Goal: Task Accomplishment & Management: Use online tool/utility

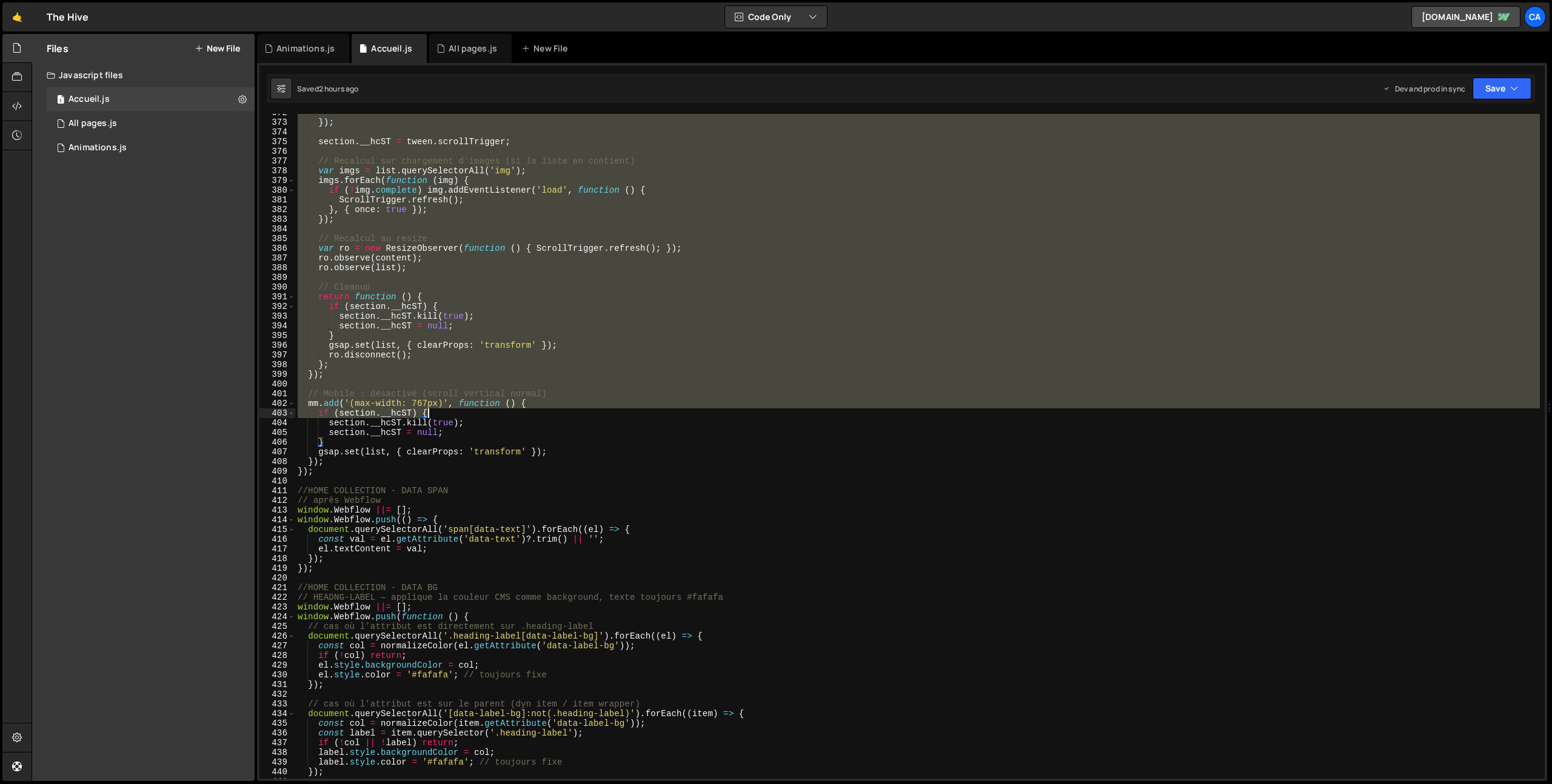
scroll to position [3603, 0]
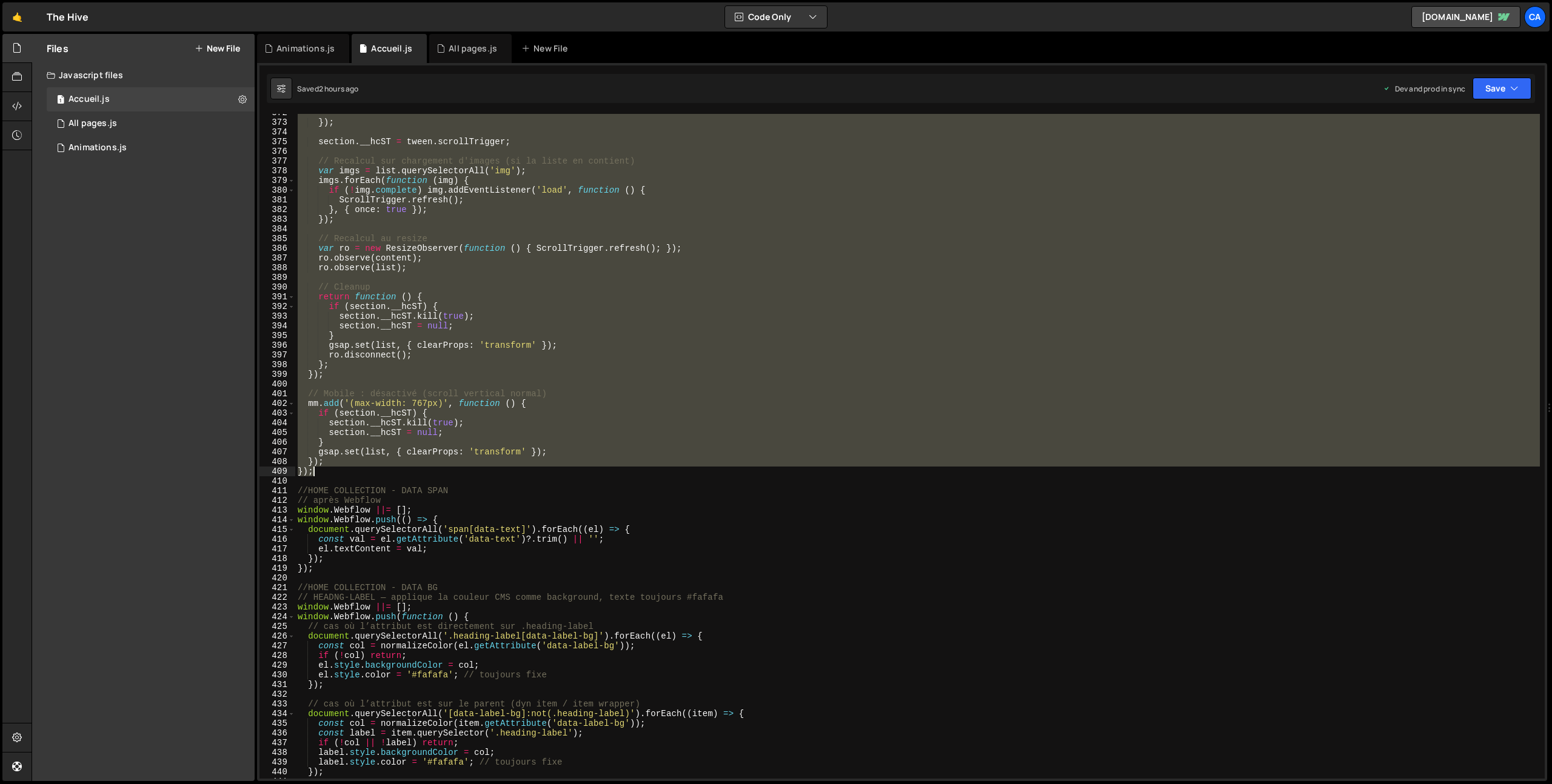
drag, startPoint x: 295, startPoint y: 375, endPoint x: 341, endPoint y: 471, distance: 106.5
click at [341, 471] on div "}) ; section . __hcST = tween . scrollTrigger ; // Recalcul sur chargement d'im…" at bounding box center [918, 449] width 1245 height 684
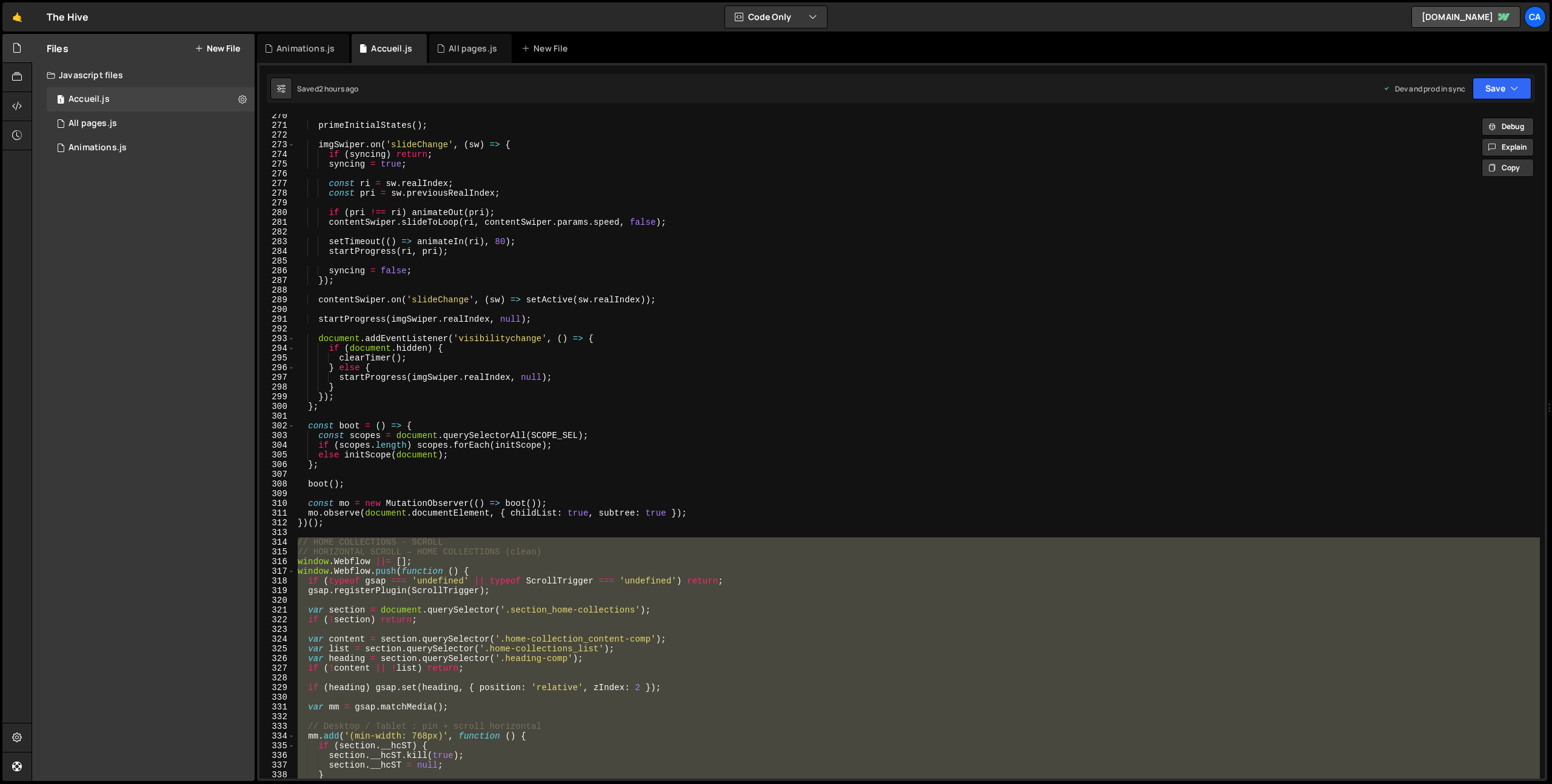
scroll to position [2656, 0]
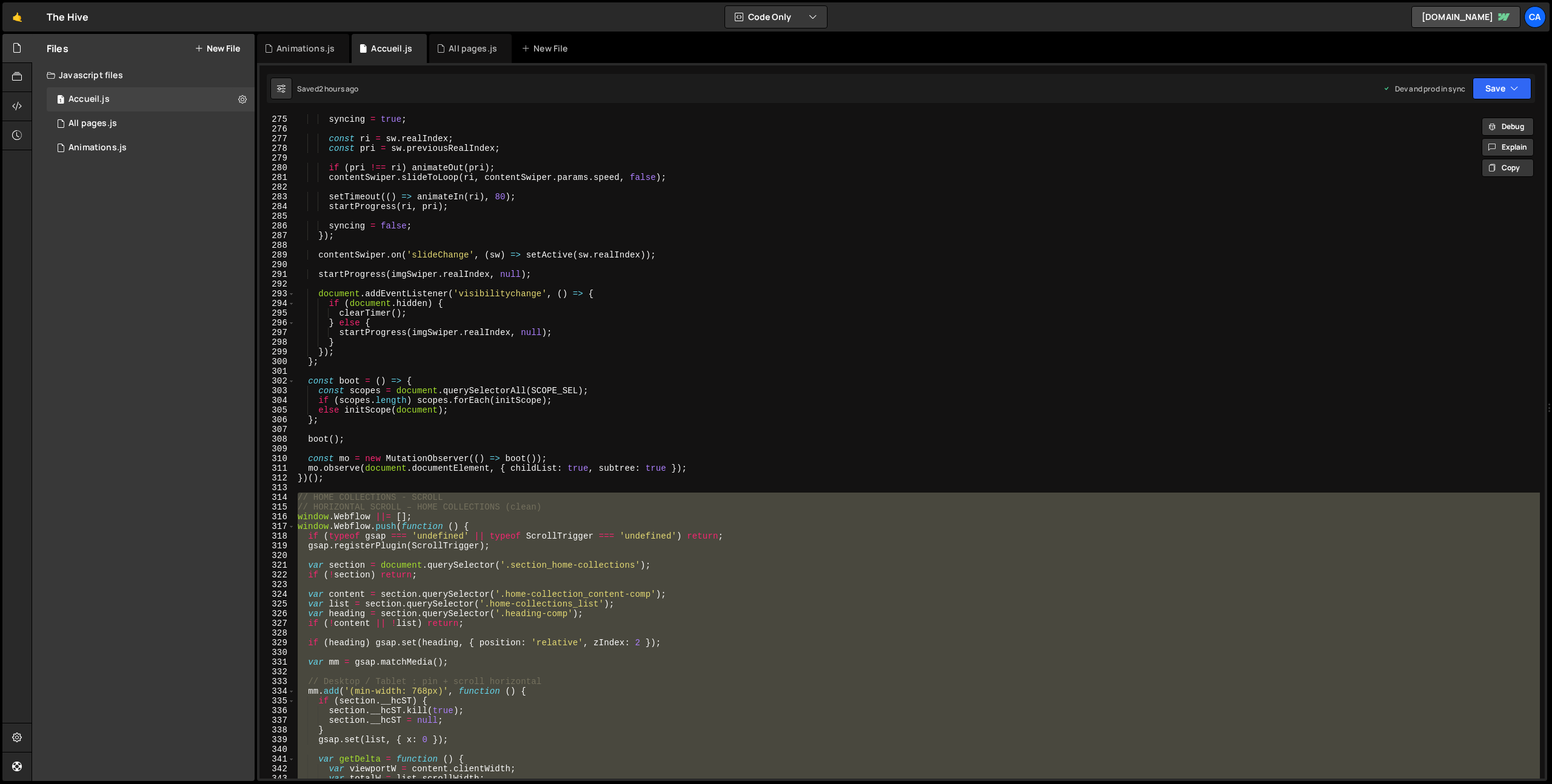
click at [527, 616] on div "if ( syncing ) return ; syncing = true ; const ri = sw . realIndex ; const pri …" at bounding box center [918, 446] width 1245 height 665
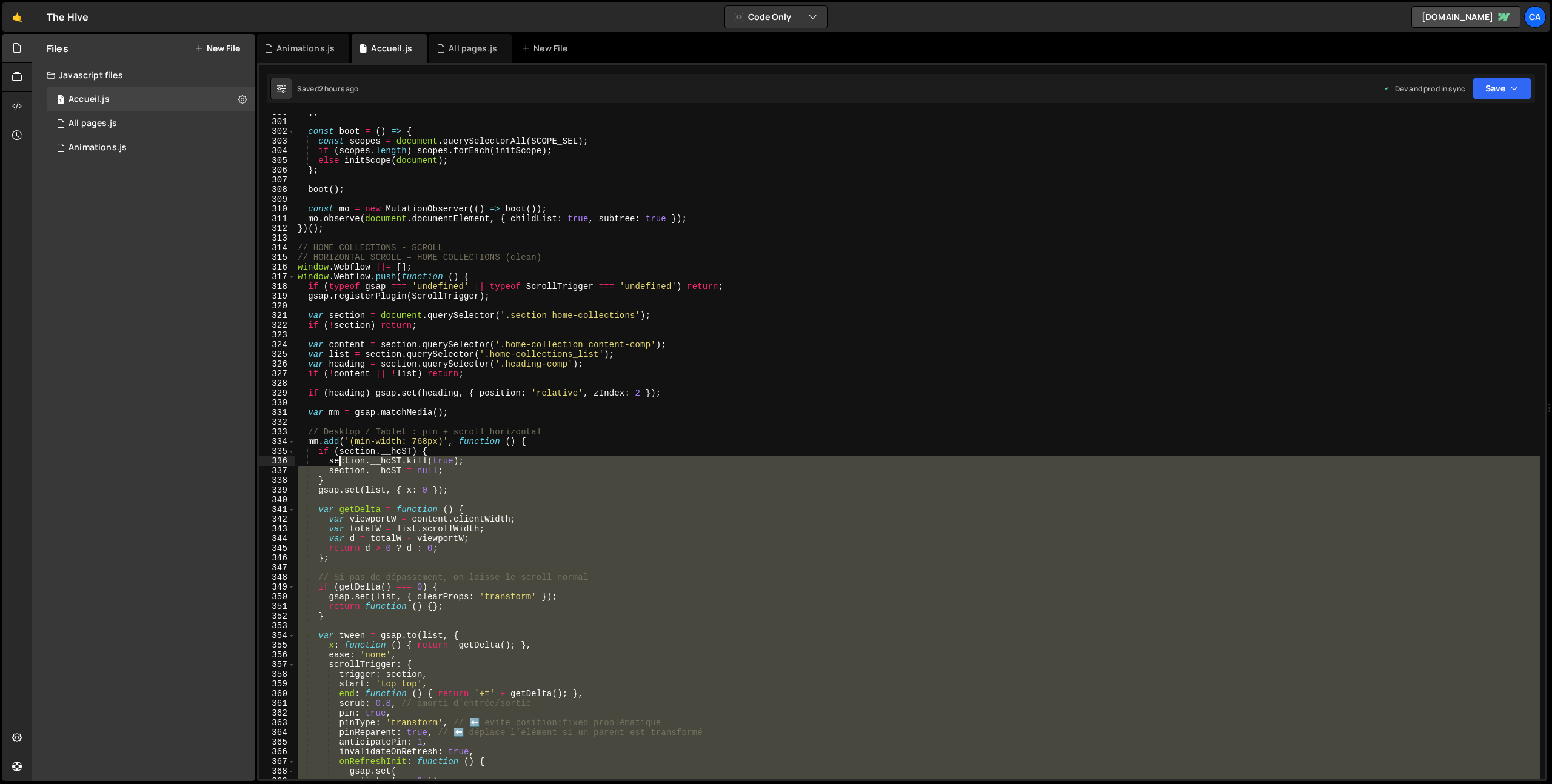
scroll to position [2905, 0]
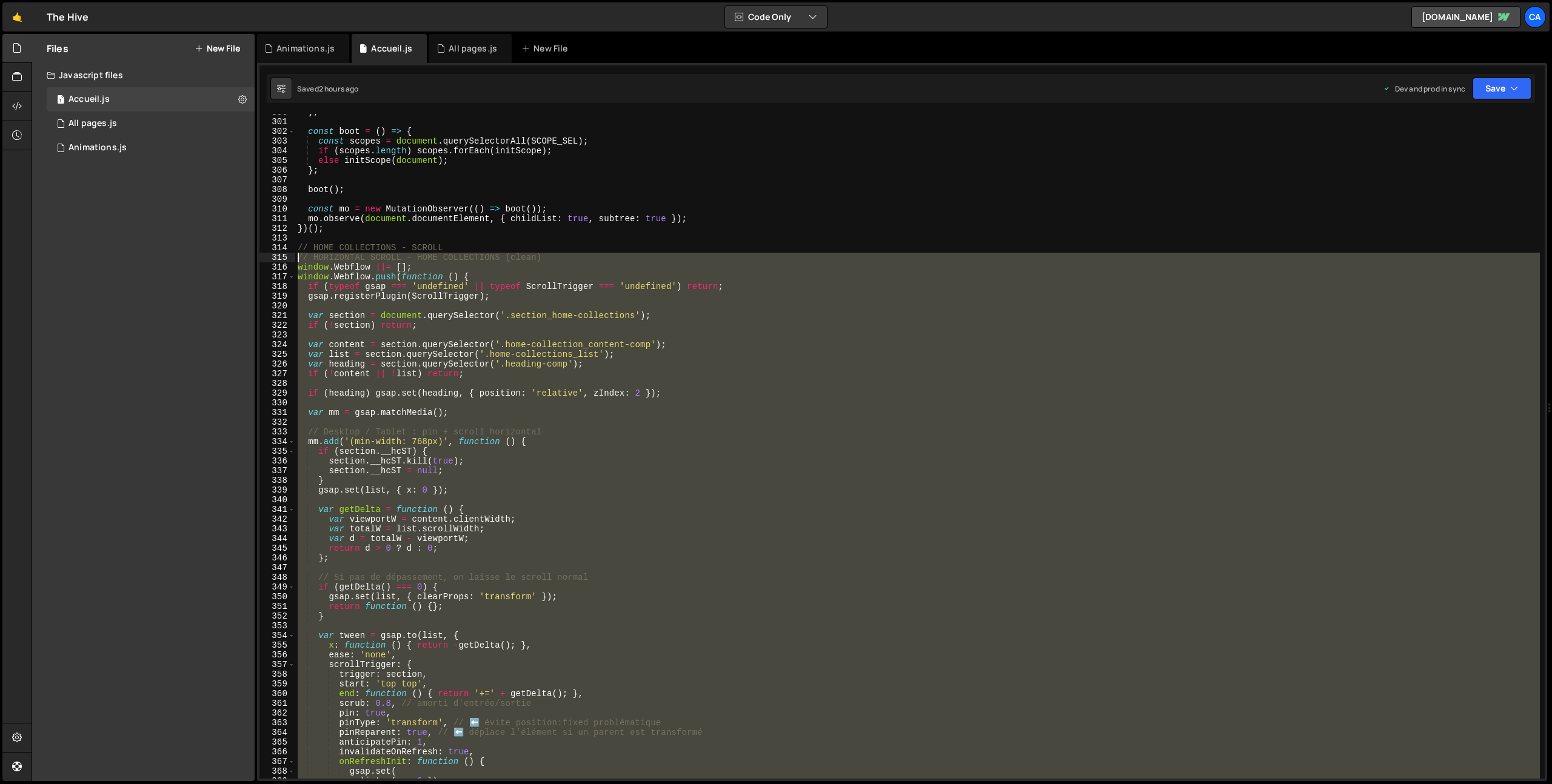
drag, startPoint x: 318, startPoint y: 589, endPoint x: 271, endPoint y: 261, distance: 331.4
click at [271, 261] on div "var heading = section.querySelector('.heading-comp'); 300 301 302 303 304 305 3…" at bounding box center [902, 446] width 1285 height 665
type textarea "// HORIZONTAL SCROLL – HOME COLLECTIONS (clean) window.Webflow ||= [];"
paste textarea
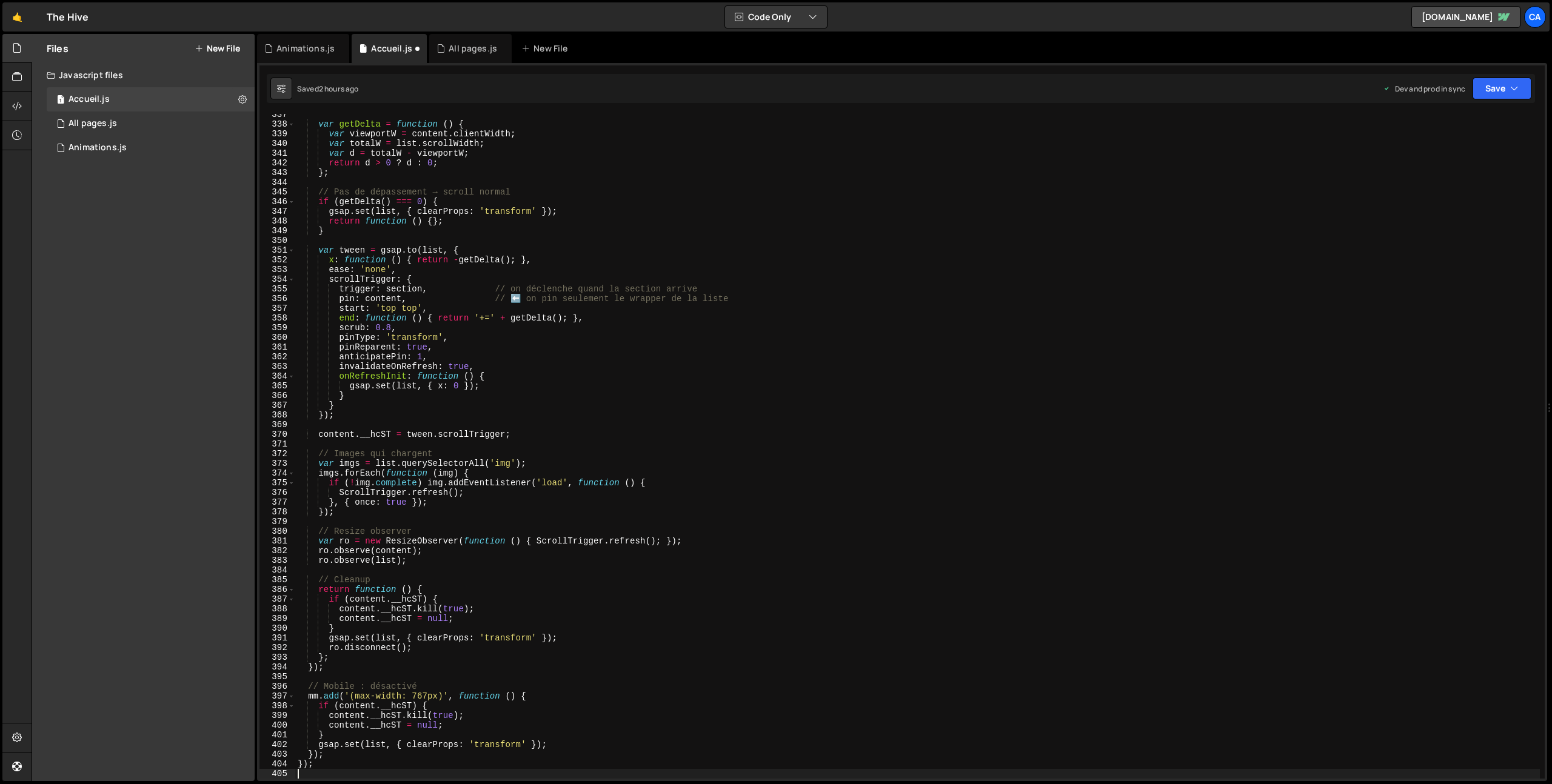
scroll to position [4135, 0]
click at [1492, 95] on button "Save" at bounding box center [1502, 88] width 59 height 22
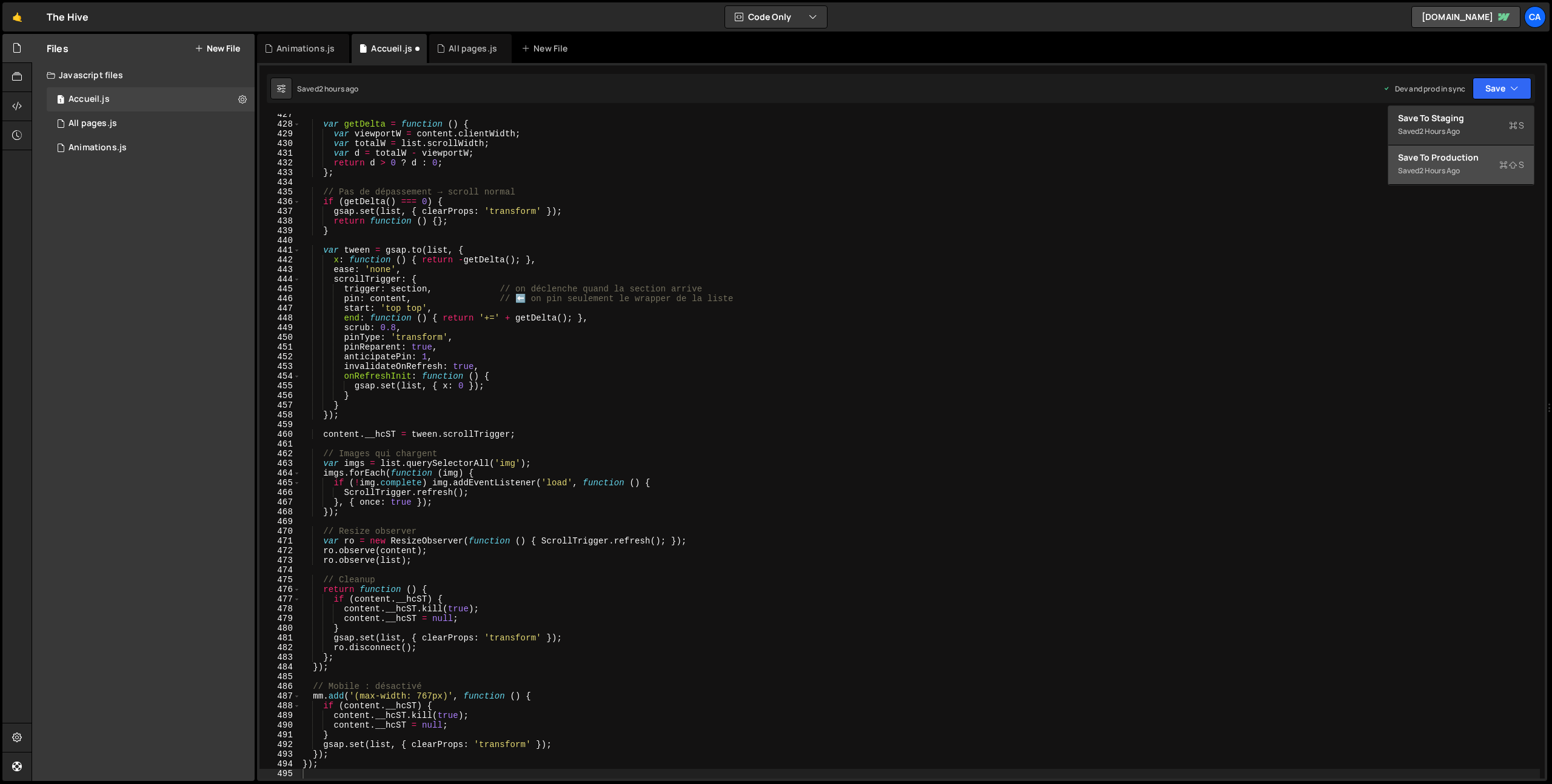
click at [1442, 178] on button "Save to Production S Saved 2 hours ago" at bounding box center [1461, 165] width 146 height 39
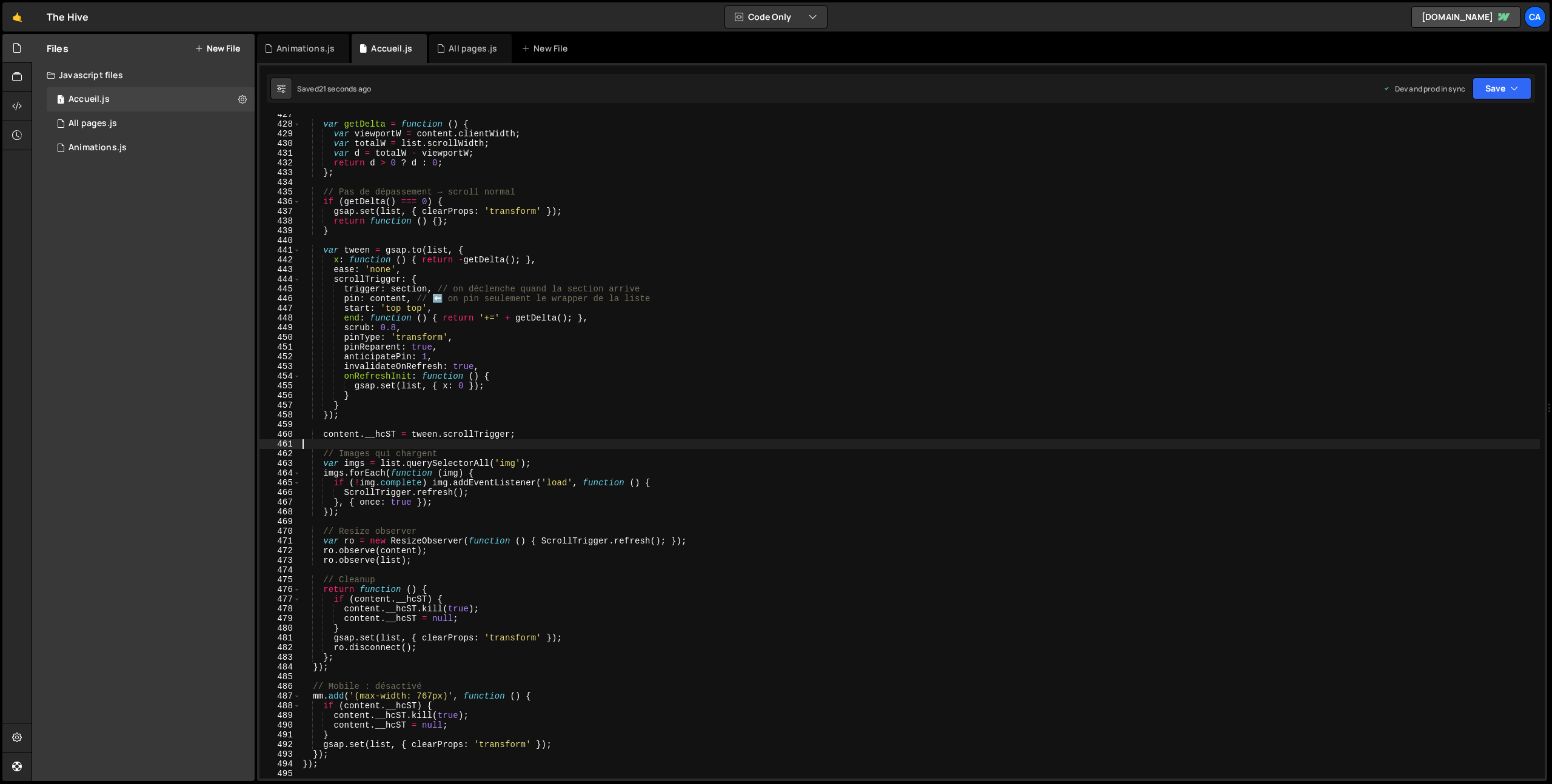
click at [460, 446] on div "var getDelta = function ( ) { var viewportW = content . clientWidth ; var total…" at bounding box center [920, 451] width 1240 height 684
type textarea "});"
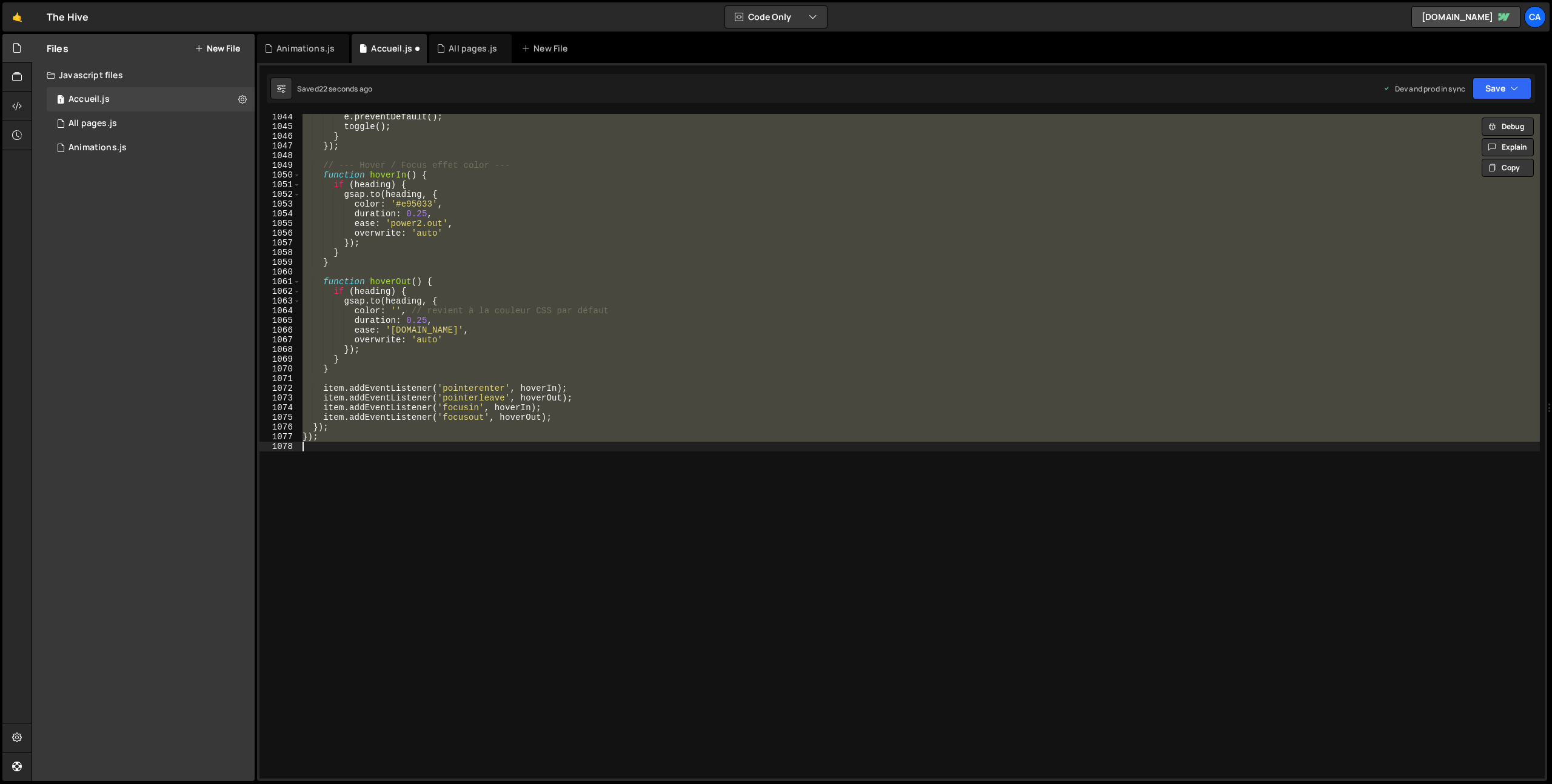
scroll to position [3585, 0]
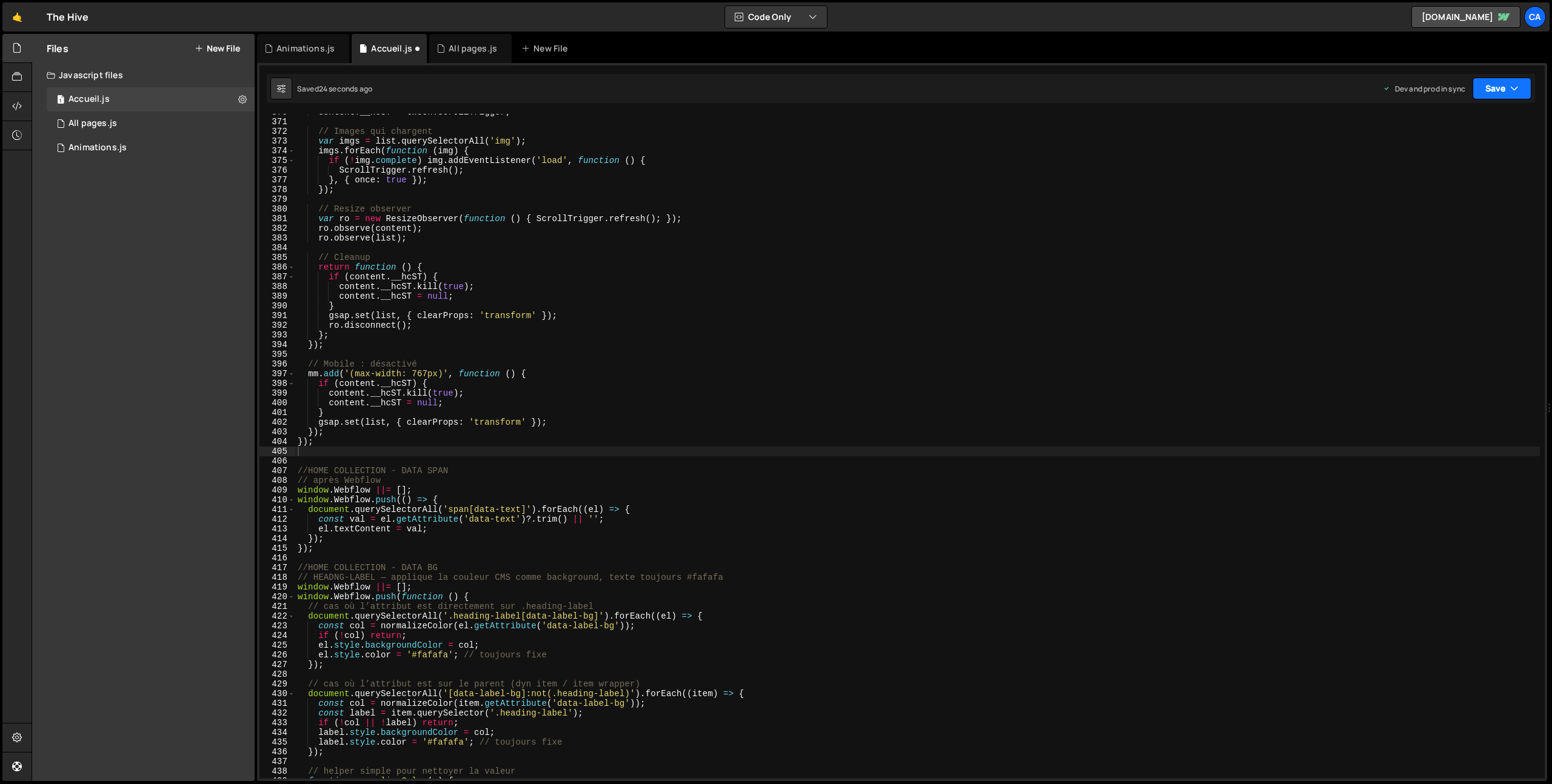
click at [1491, 95] on button "Save" at bounding box center [1502, 88] width 59 height 22
click at [1461, 173] on div "21 seconds ago" at bounding box center [1445, 170] width 52 height 10
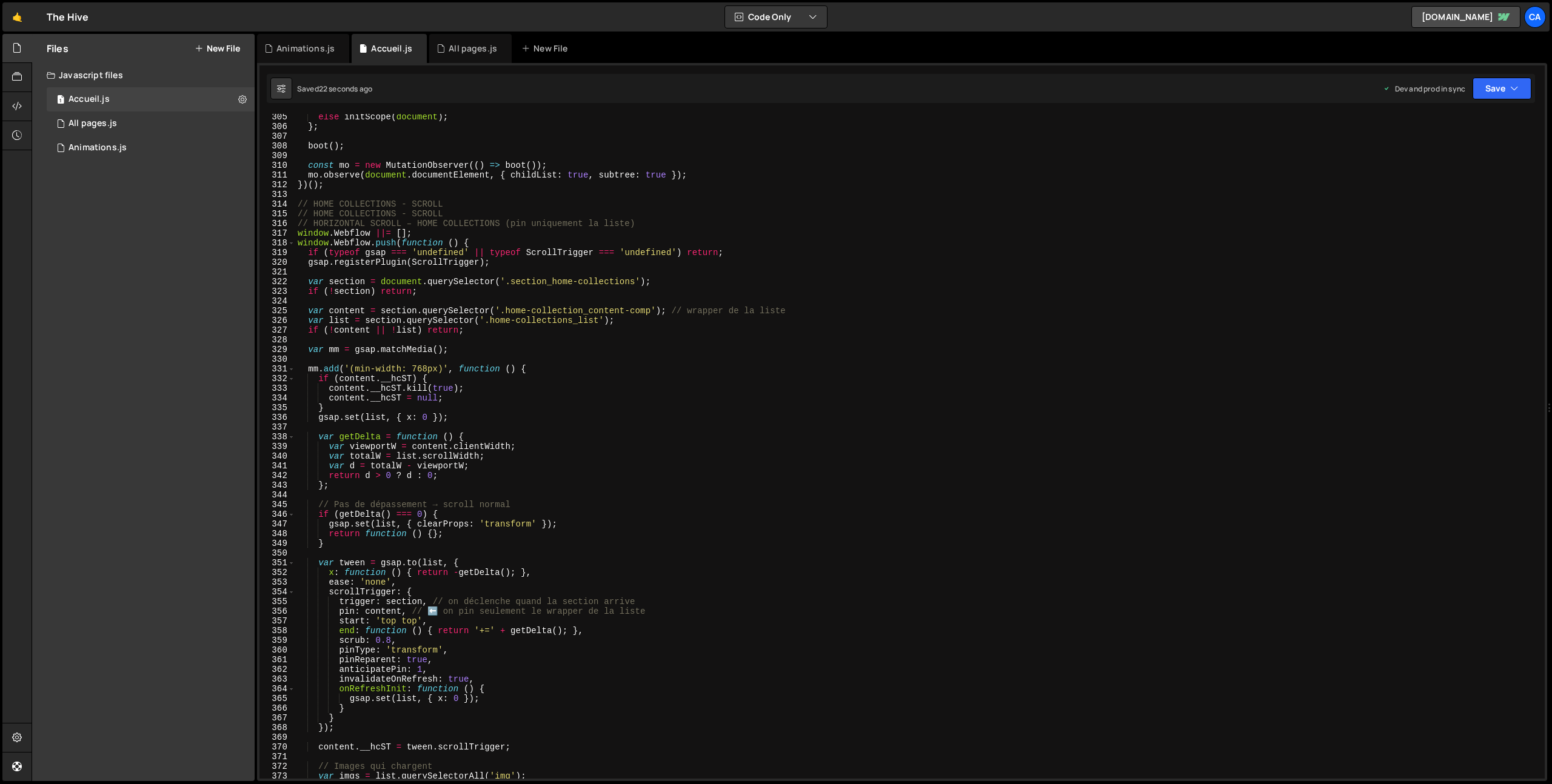
scroll to position [2949, 0]
click at [450, 268] on div "else initScope ( document ) ; } ; boot ( ) ; const mo = new MutationObserver ((…" at bounding box center [918, 453] width 1245 height 684
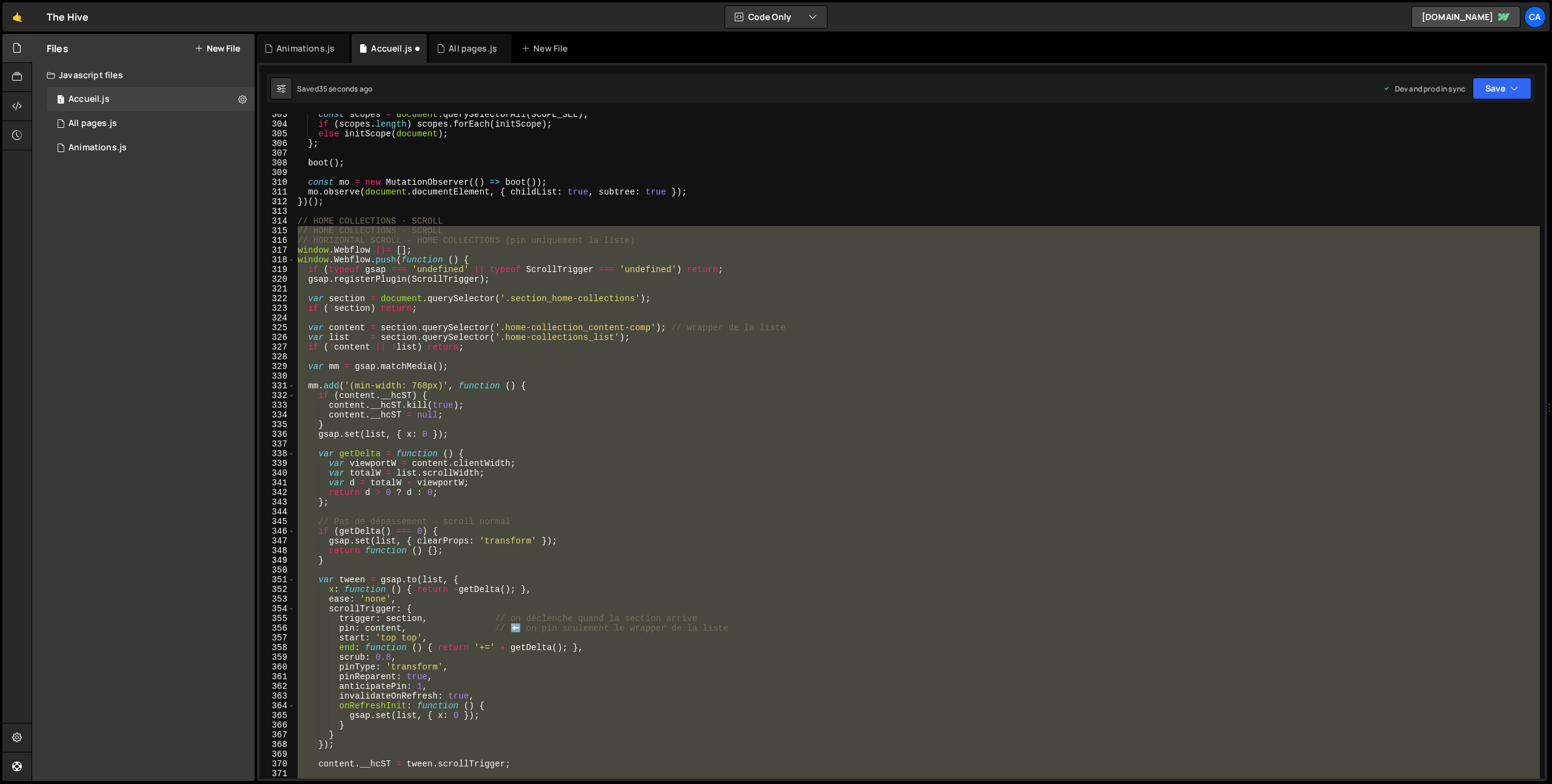
scroll to position [2797, 0]
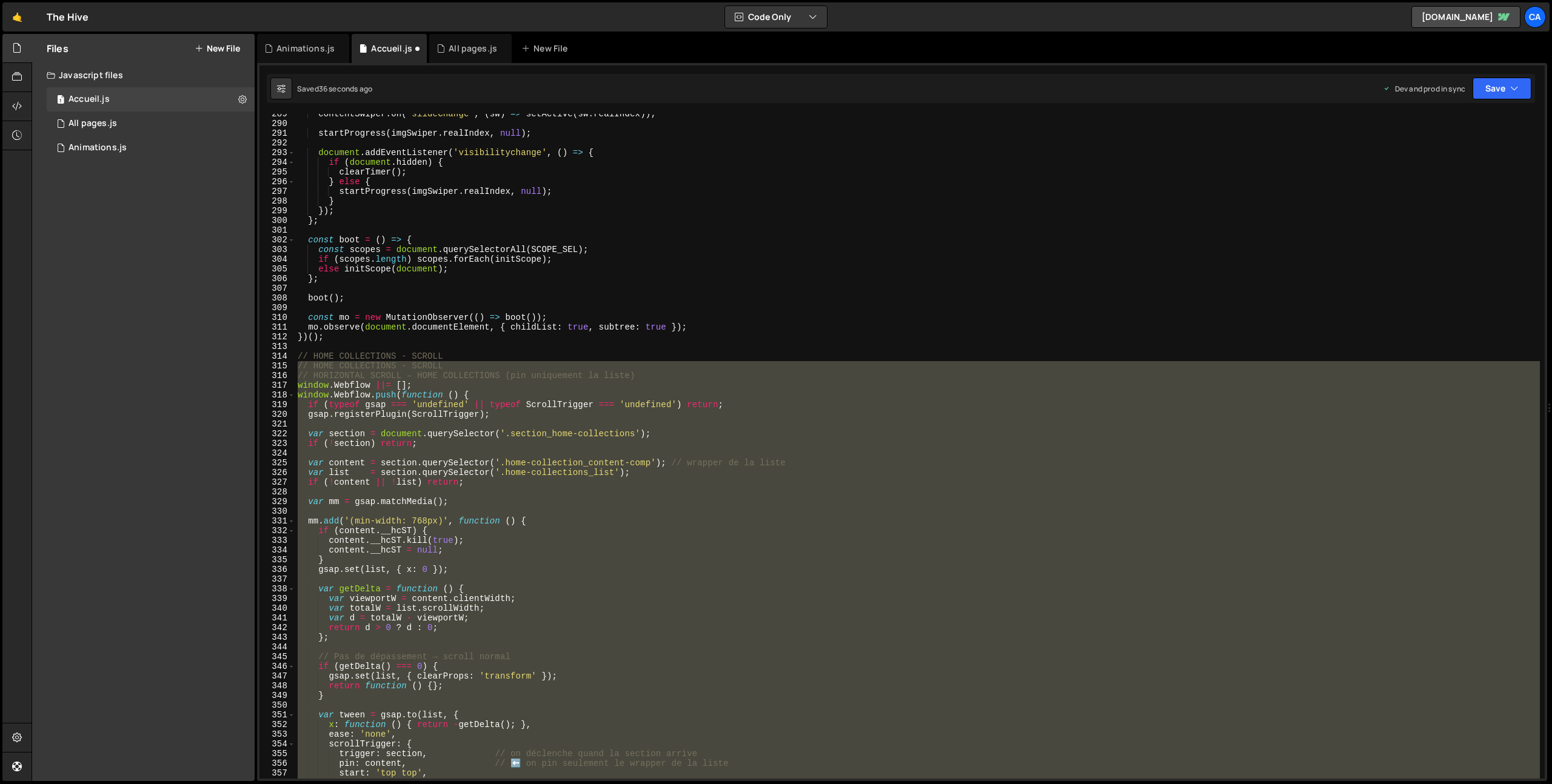
click at [417, 373] on div "contentSwiper . on ( 'slideChange' , ( sw ) => setActive ( sw . realIndex )) ; …" at bounding box center [918, 446] width 1245 height 665
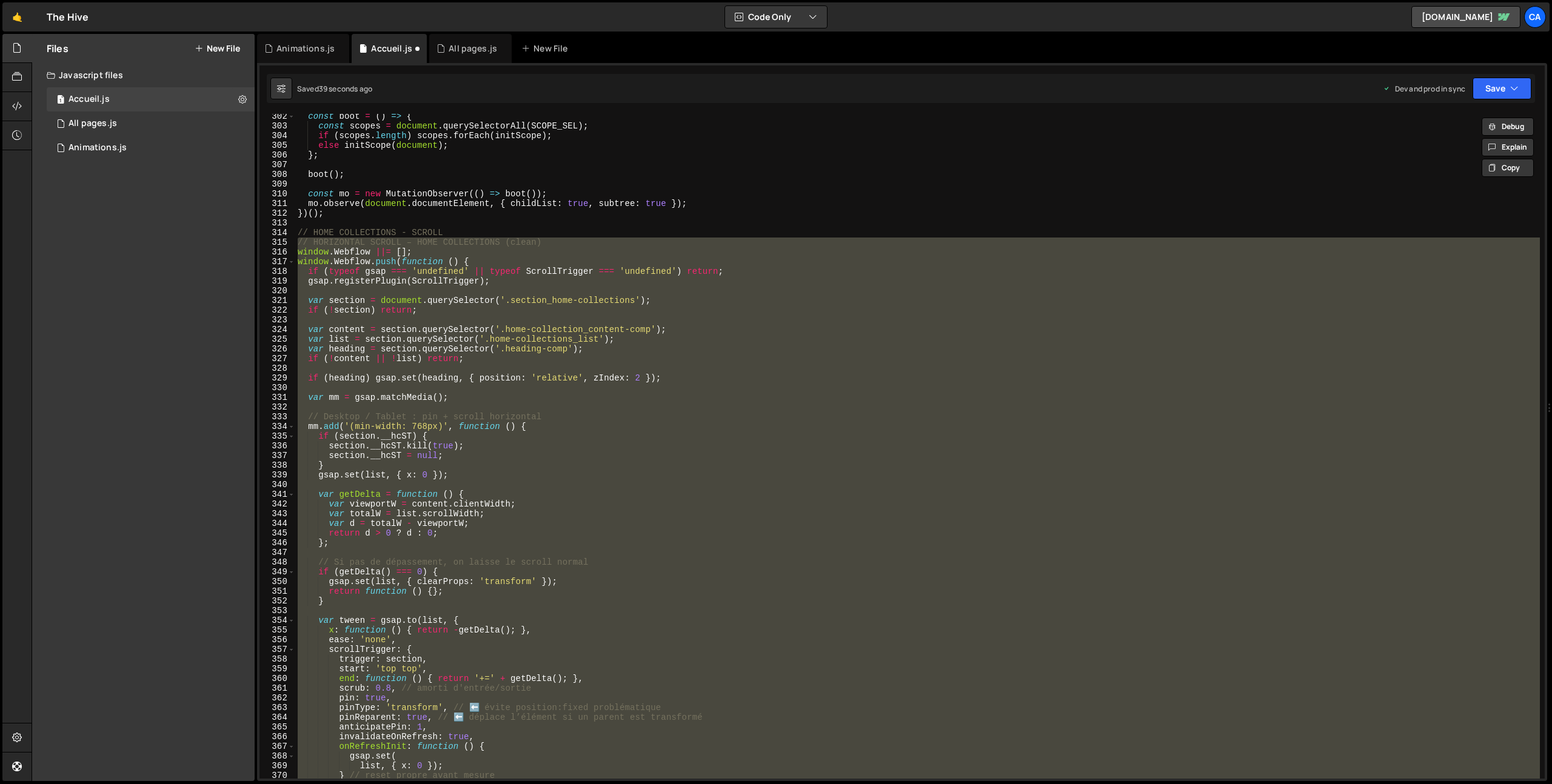
scroll to position [2921, 0]
click at [1495, 92] on button "Save" at bounding box center [1502, 88] width 59 height 22
click at [1430, 172] on div "38 seconds ago" at bounding box center [1446, 170] width 54 height 10
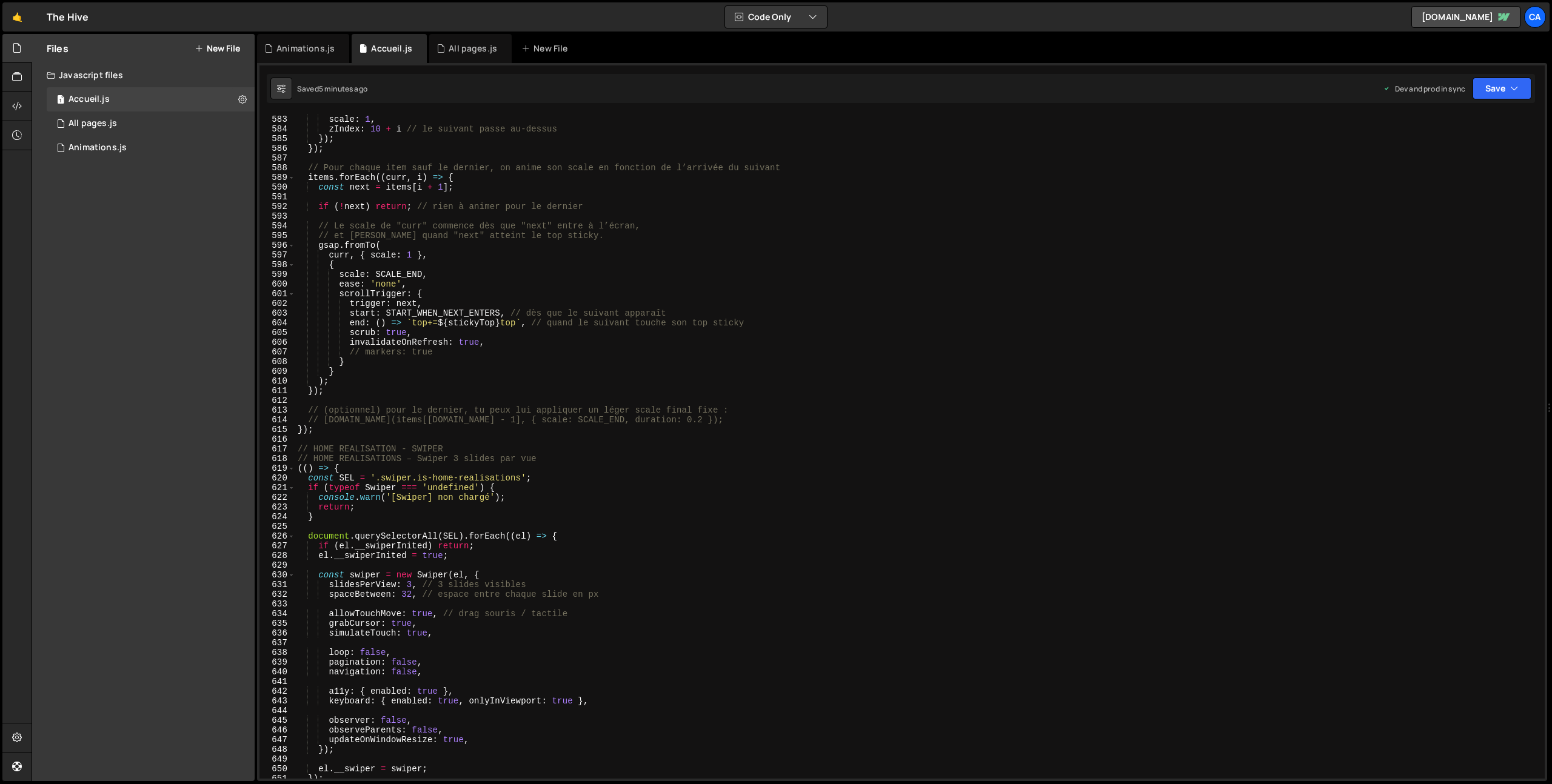
scroll to position [5642, 0]
click at [411, 589] on div "willChange : 'transform' , scale : 1 , zIndex : 10 + i // le suivant passe au-d…" at bounding box center [918, 447] width 1245 height 684
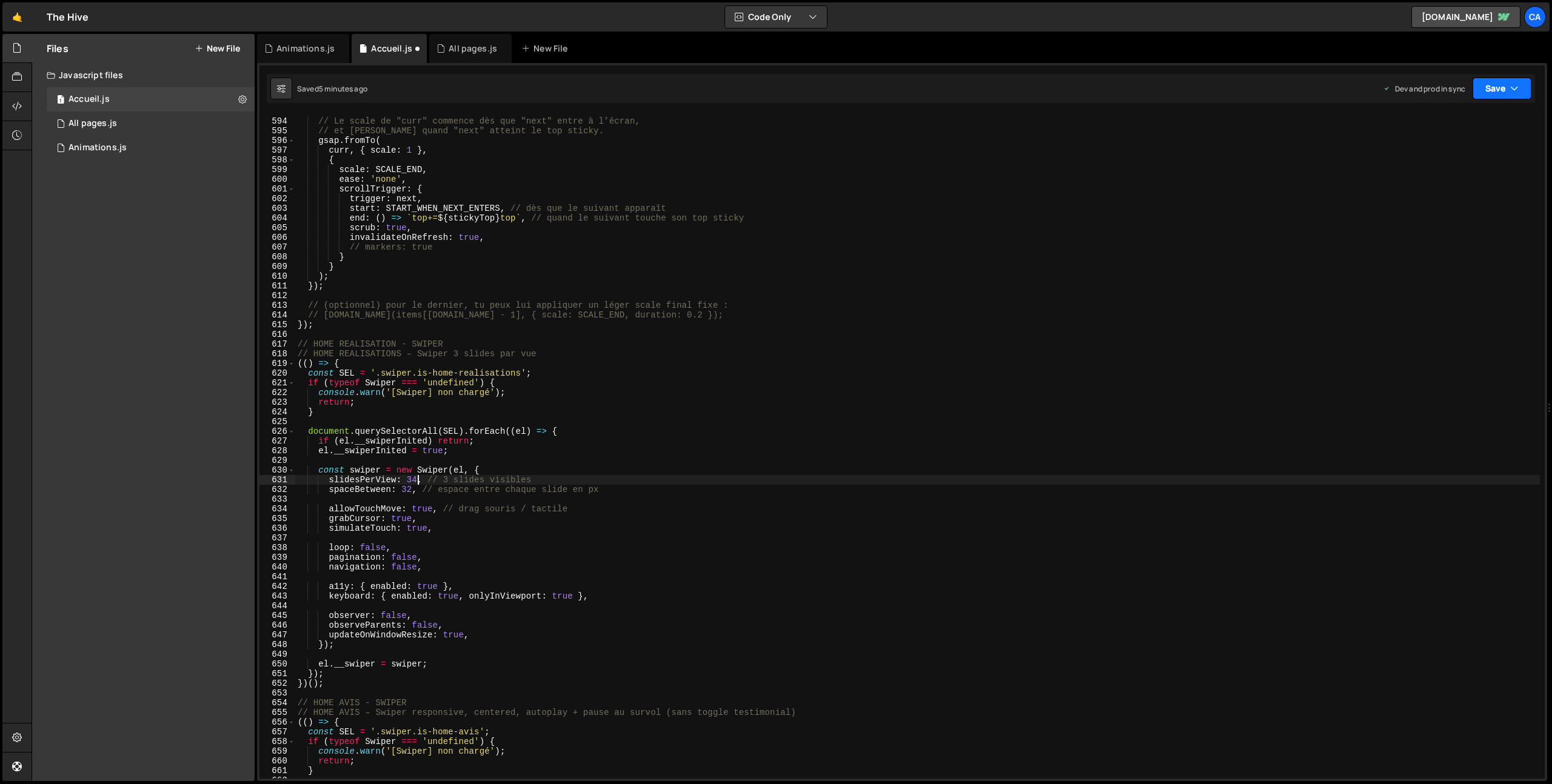
click at [1502, 98] on button "Save" at bounding box center [1502, 88] width 59 height 22
click at [1455, 159] on div "Save to Production S" at bounding box center [1461, 158] width 126 height 12
drag, startPoint x: 411, startPoint y: 482, endPoint x: 418, endPoint y: 484, distance: 7.3
click at [411, 482] on div "// Le scale de "curr" commence dès que "next" entre à l’écran, // et [PERSON_NA…" at bounding box center [918, 449] width 1245 height 684
click at [1489, 89] on button "Save" at bounding box center [1502, 88] width 59 height 22
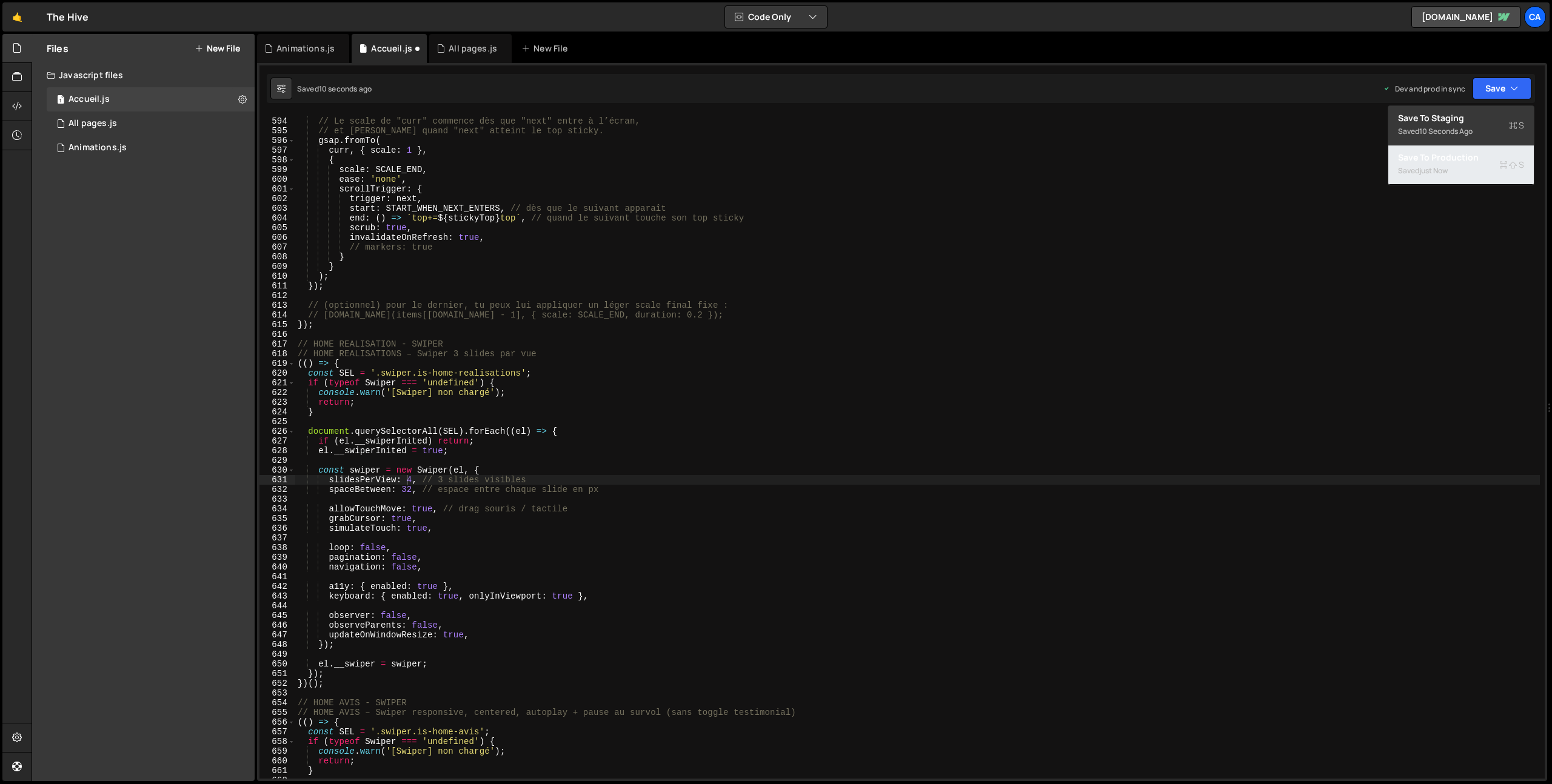
click at [1445, 170] on div "just now" at bounding box center [1433, 170] width 28 height 10
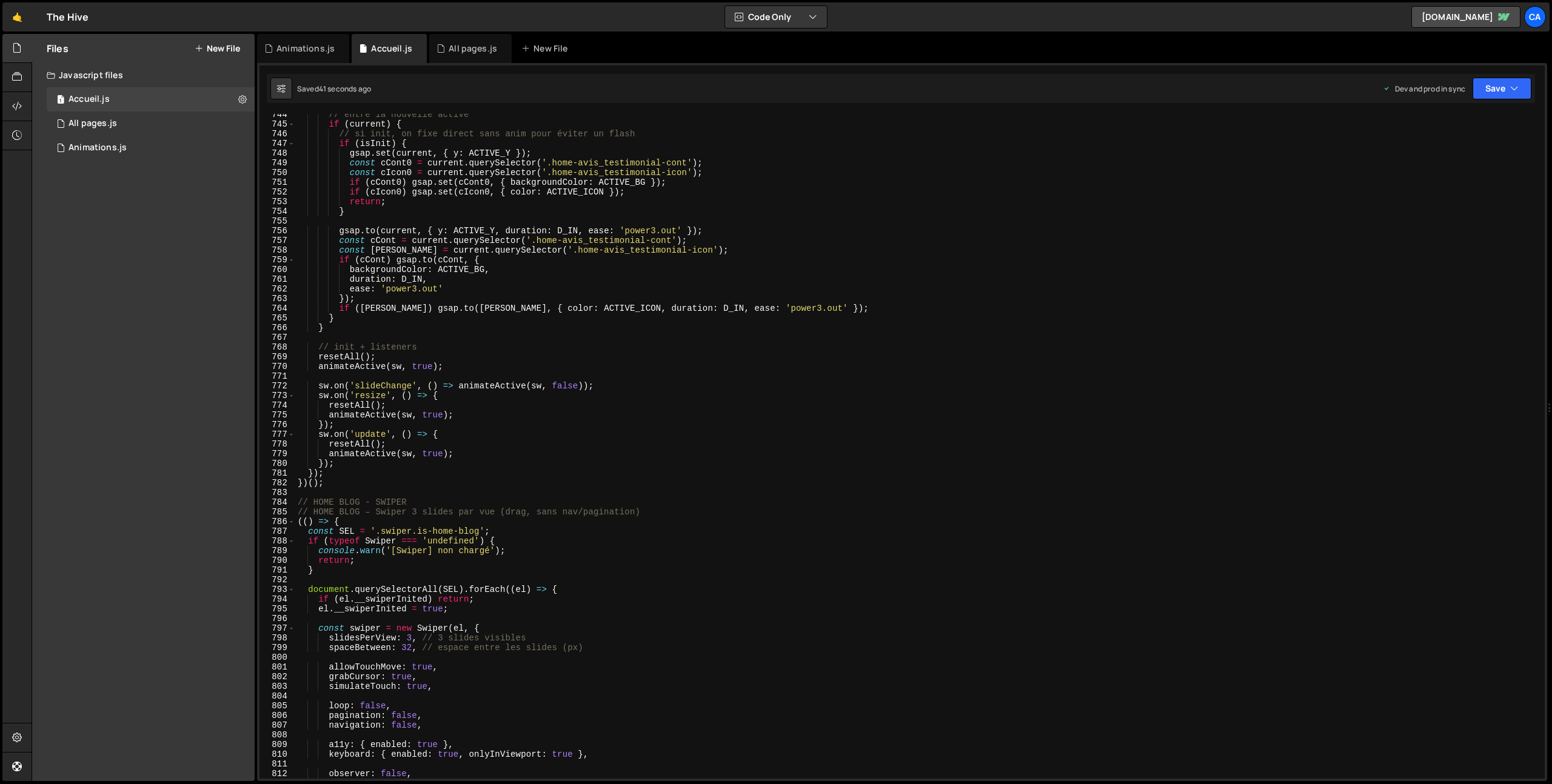
scroll to position [7231, 0]
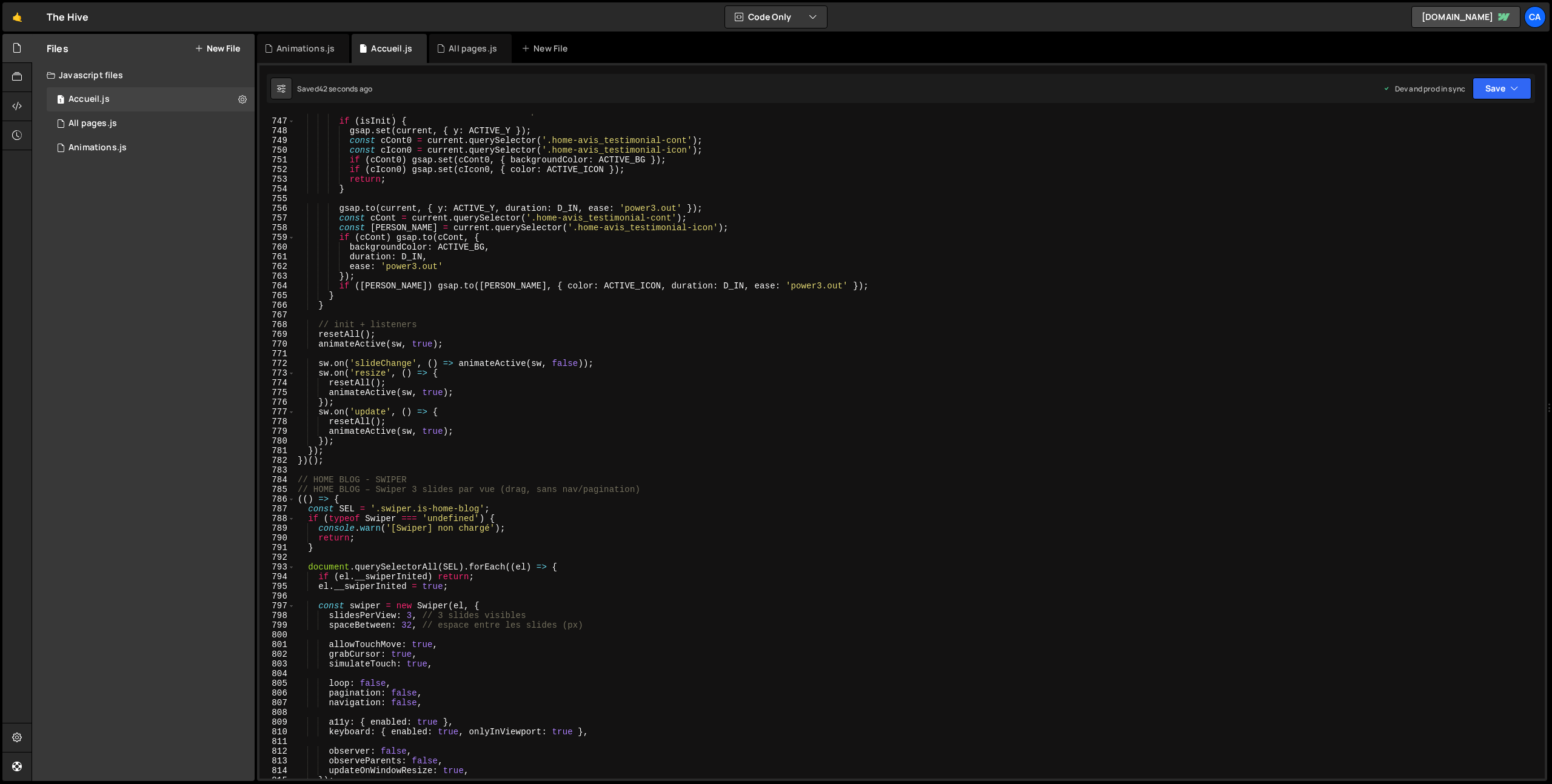
click at [411, 617] on div "// si init, on fixe direct sans anim pour éviter un flash if ( isInit ) { gsap …" at bounding box center [918, 449] width 1245 height 684
click at [1487, 89] on button "Save" at bounding box center [1502, 88] width 59 height 22
click at [1451, 167] on div "42 seconds ago" at bounding box center [1446, 170] width 54 height 10
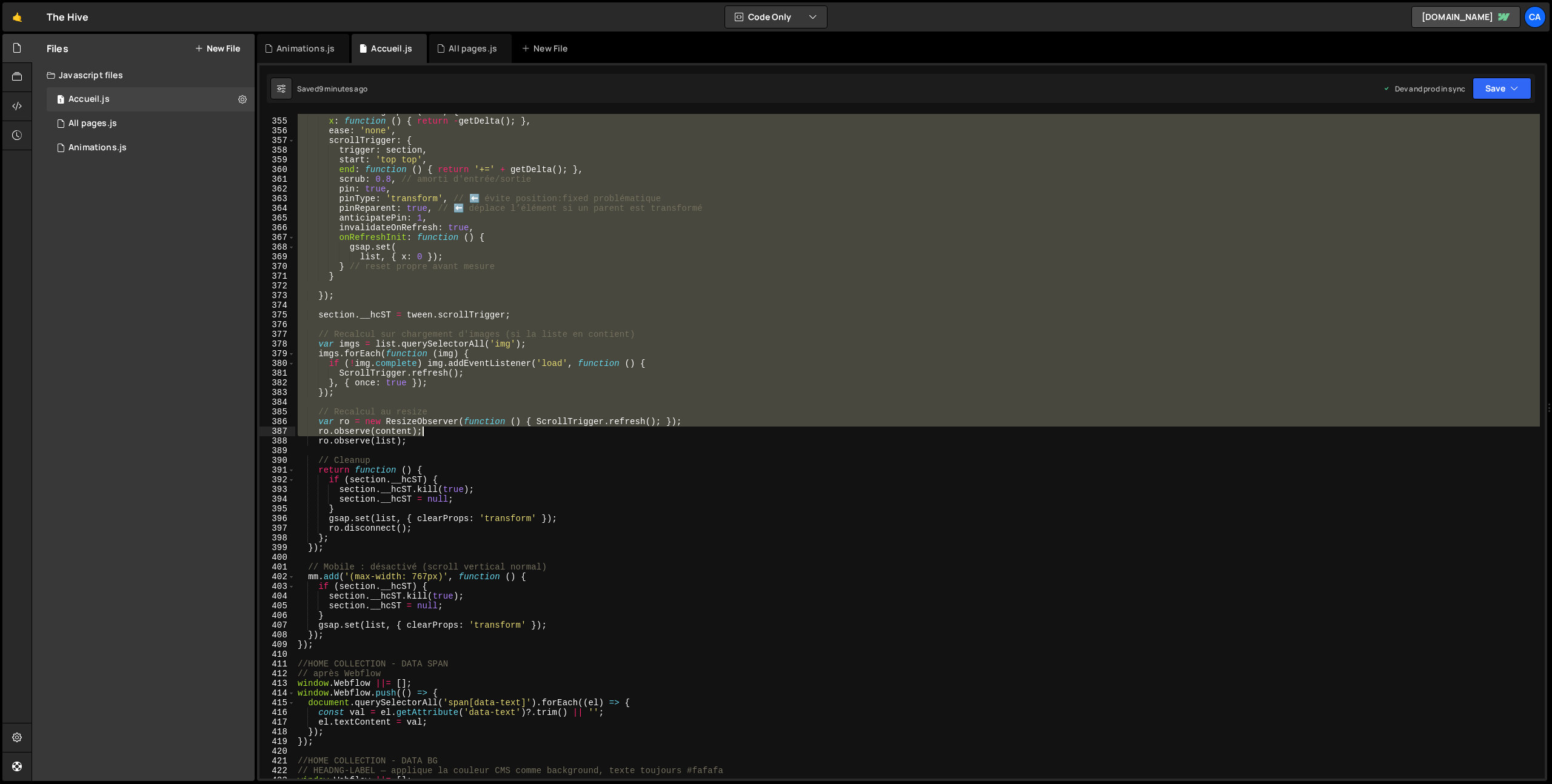
scroll to position [3449, 0]
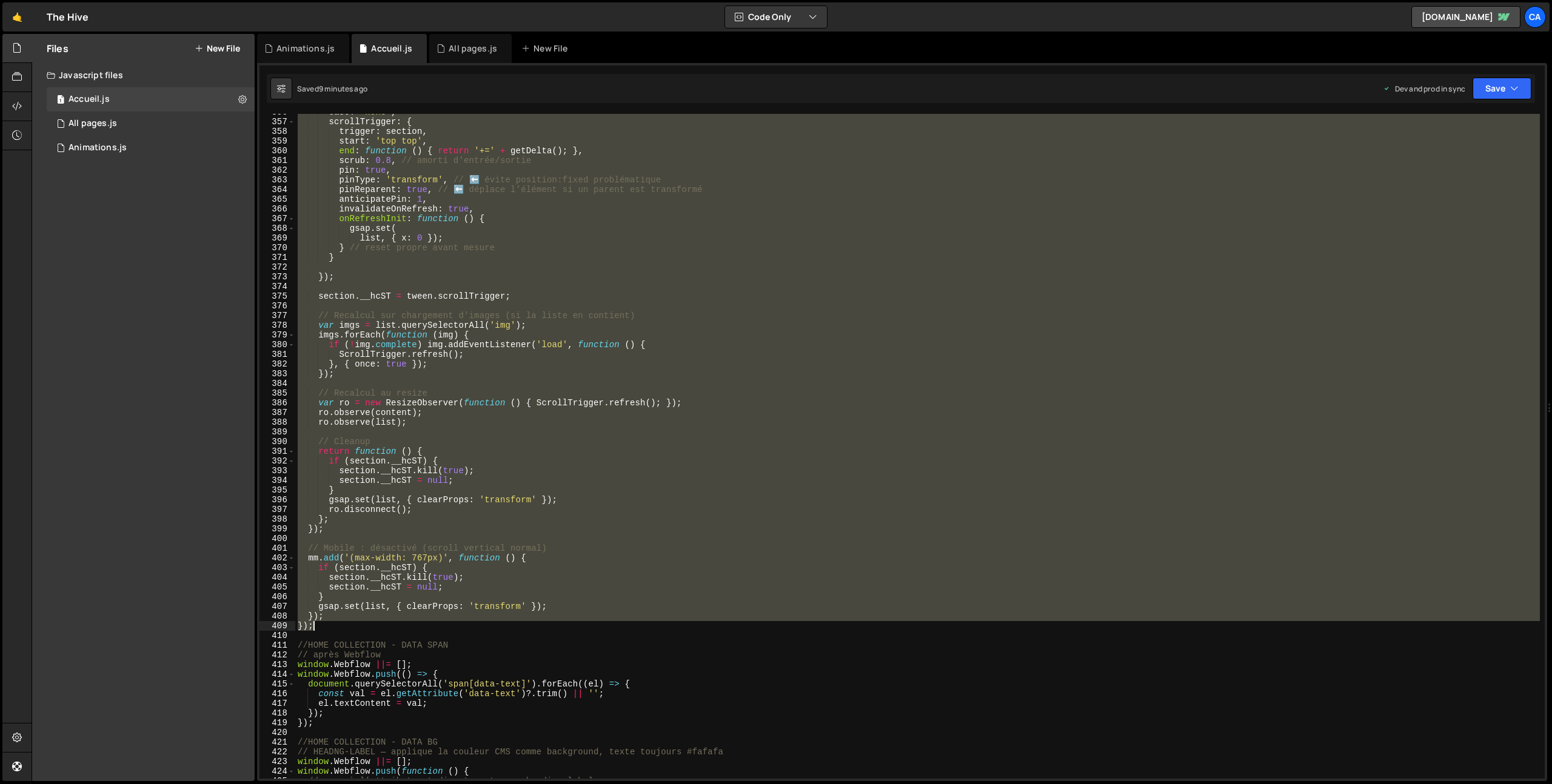
drag, startPoint x: 300, startPoint y: 264, endPoint x: 339, endPoint y: 624, distance: 362.1
click at [339, 624] on div "ease : 'none' , scrollTrigger : { trigger : section , start : 'top top' , end :…" at bounding box center [918, 449] width 1245 height 684
click at [630, 462] on div "ease : 'none' , scrollTrigger : { trigger : section , start : 'top top' , end :…" at bounding box center [918, 449] width 1245 height 684
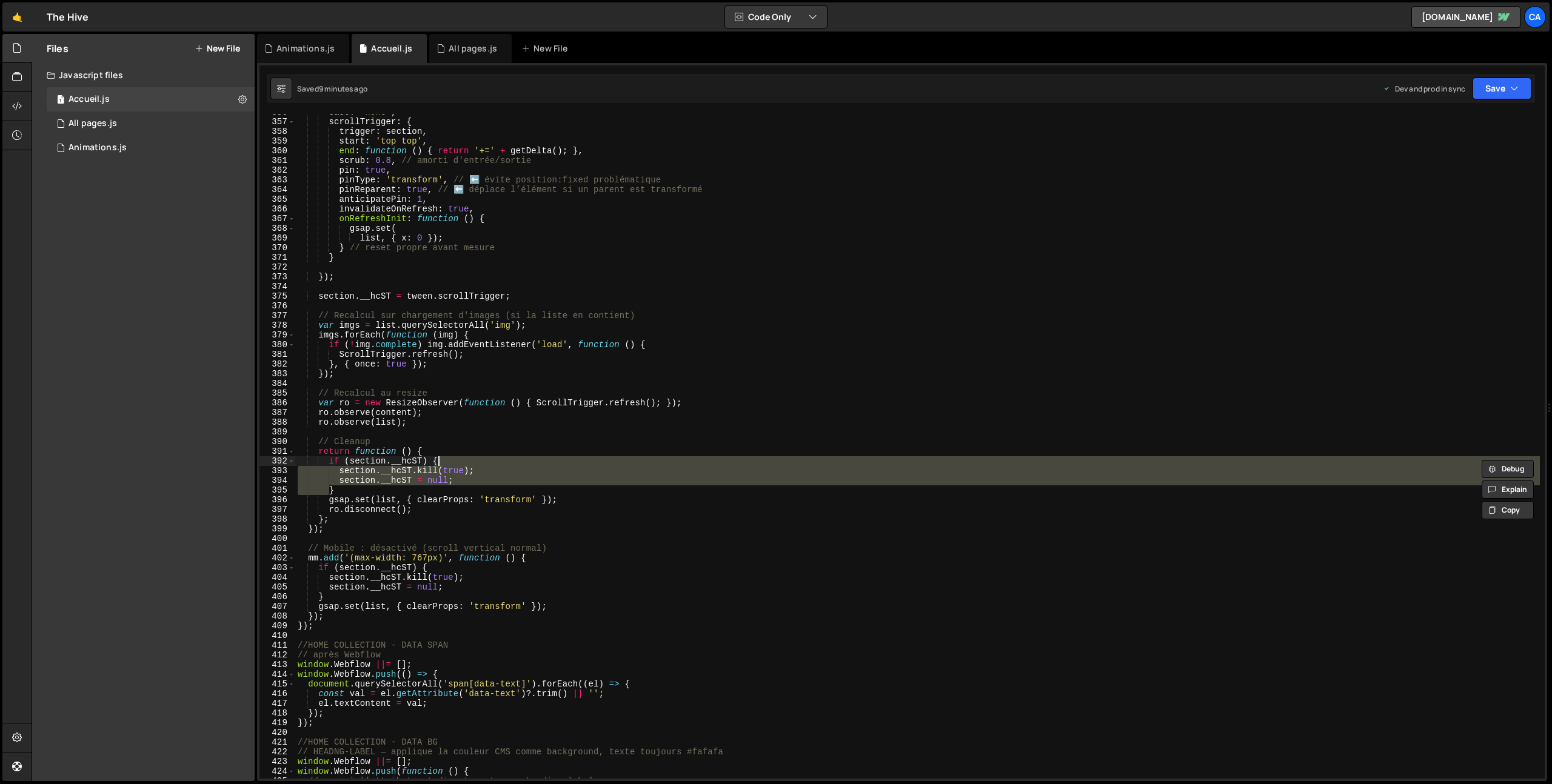
click at [630, 462] on div "ease : 'none' , scrollTrigger : { trigger : section , start : 'top top' , end :…" at bounding box center [918, 449] width 1245 height 684
click at [331, 622] on div "ease : 'none' , scrollTrigger : { trigger : section , start : 'top top' , end :…" at bounding box center [918, 449] width 1245 height 684
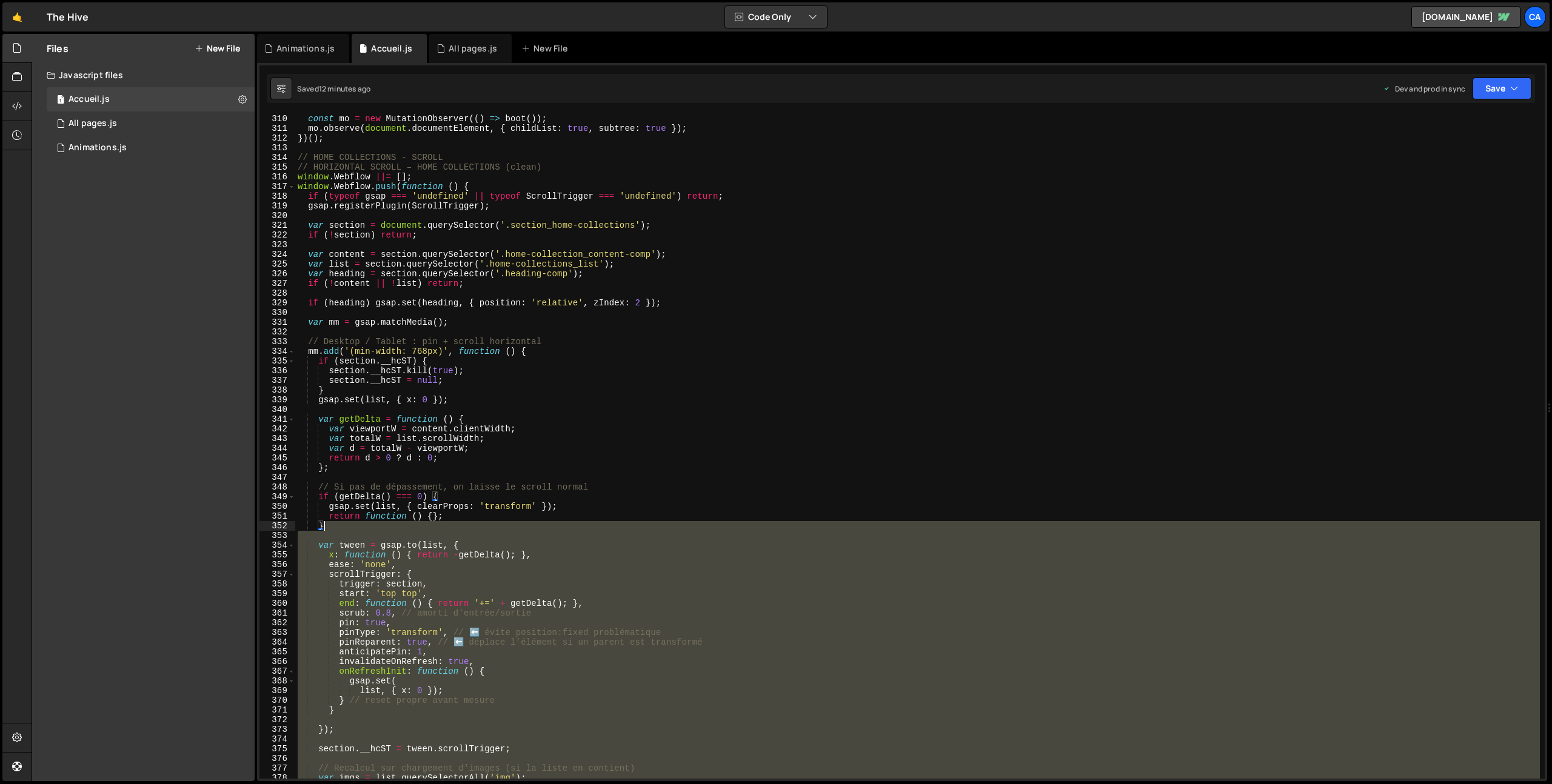
scroll to position [2888, 0]
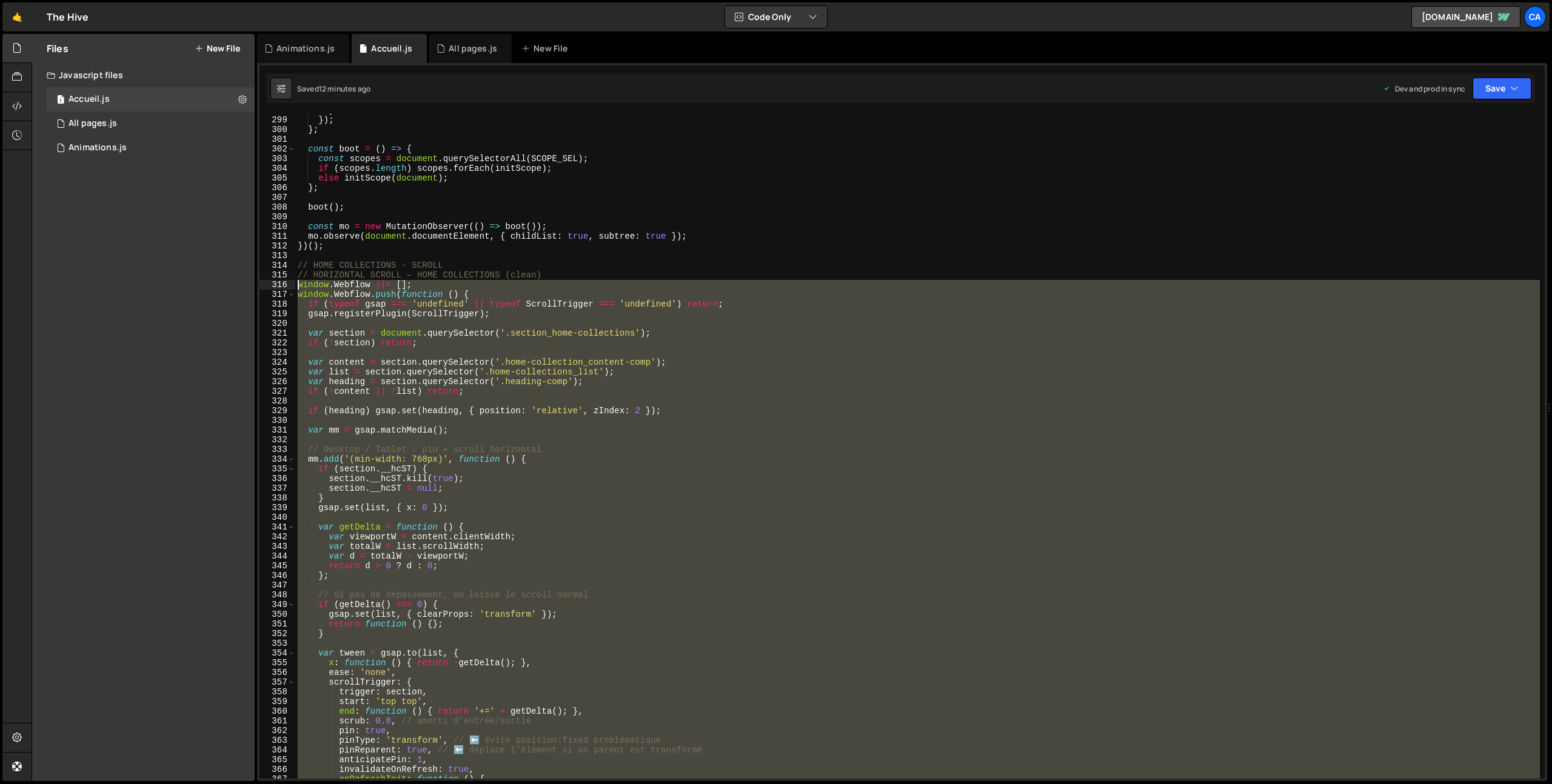
drag, startPoint x: 327, startPoint y: 626, endPoint x: 266, endPoint y: 286, distance: 345.4
click at [266, 286] on div "}); 298 299 300 301 302 303 304 305 306 307 308 309 310 311 312 313 314 315 316…" at bounding box center [902, 446] width 1285 height 665
type textarea "window.Webflow ||= []; window.Webflow.push(function () {"
paste textarea
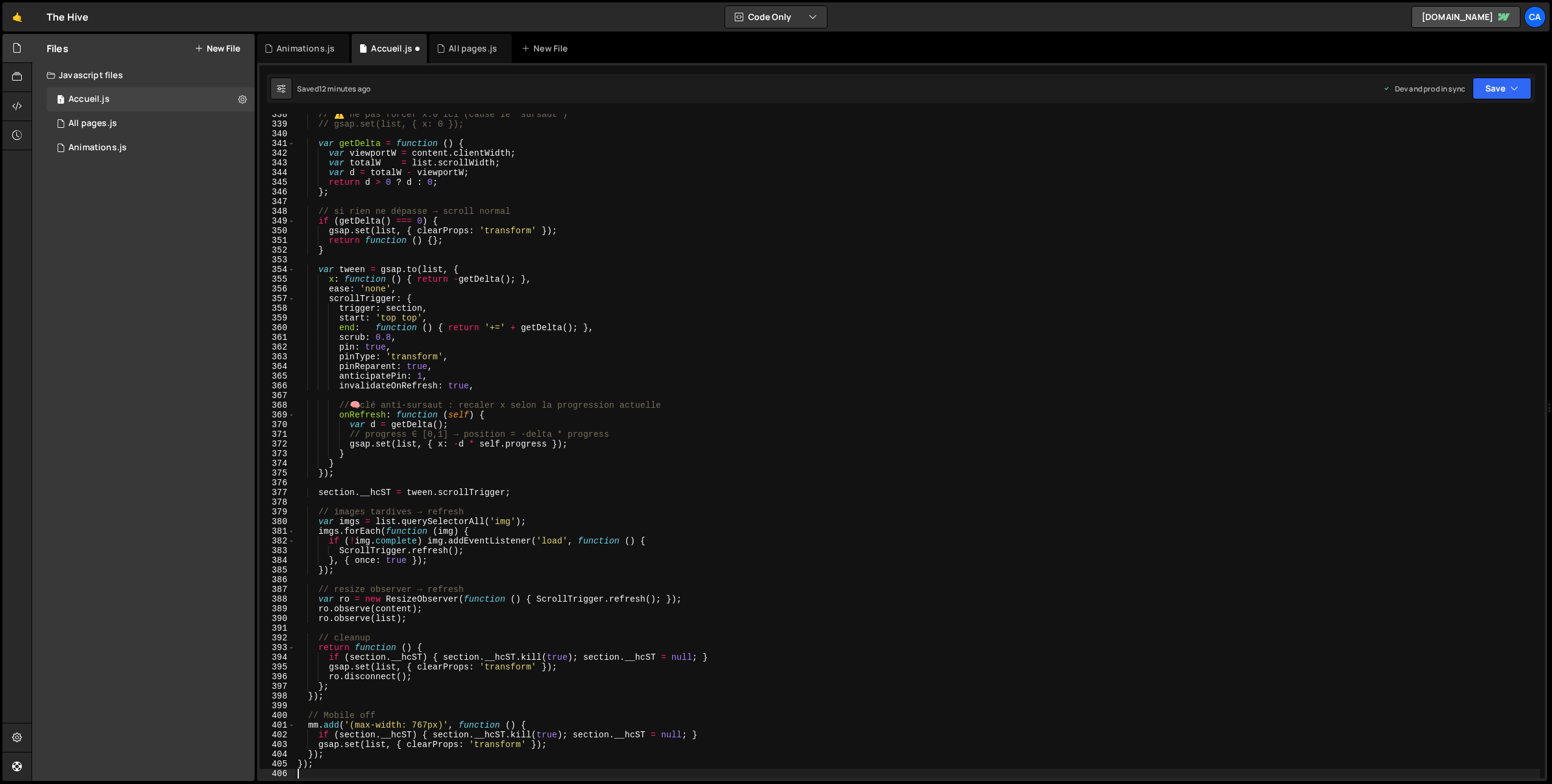
scroll to position [3272, 0]
click at [1502, 84] on button "Save" at bounding box center [1502, 88] width 59 height 22
click at [1449, 166] on div "12 minutes ago" at bounding box center [1444, 170] width 50 height 10
